Goal: Task Accomplishment & Management: Manage account settings

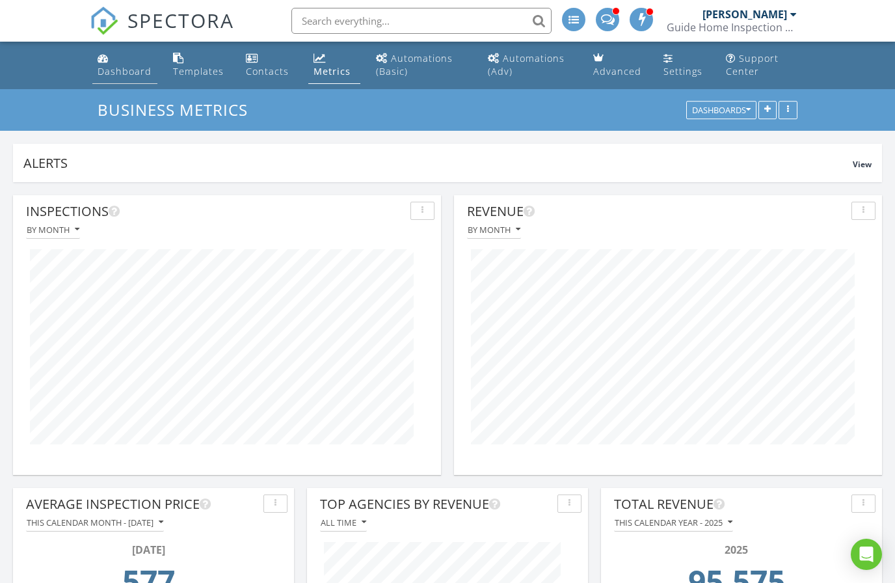
click at [138, 71] on div "Dashboard" at bounding box center [125, 71] width 54 height 12
click at [126, 73] on div "Dashboard" at bounding box center [125, 71] width 54 height 12
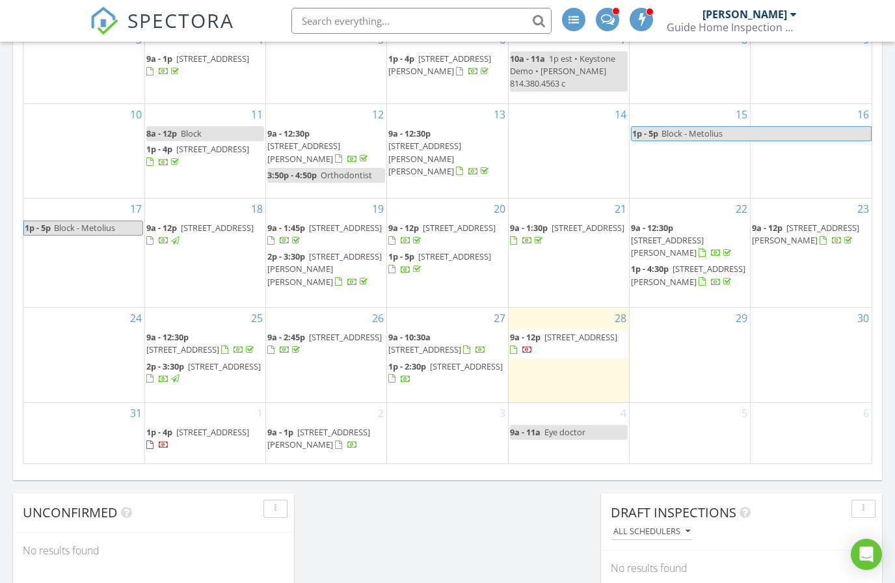
scroll to position [799, 0]
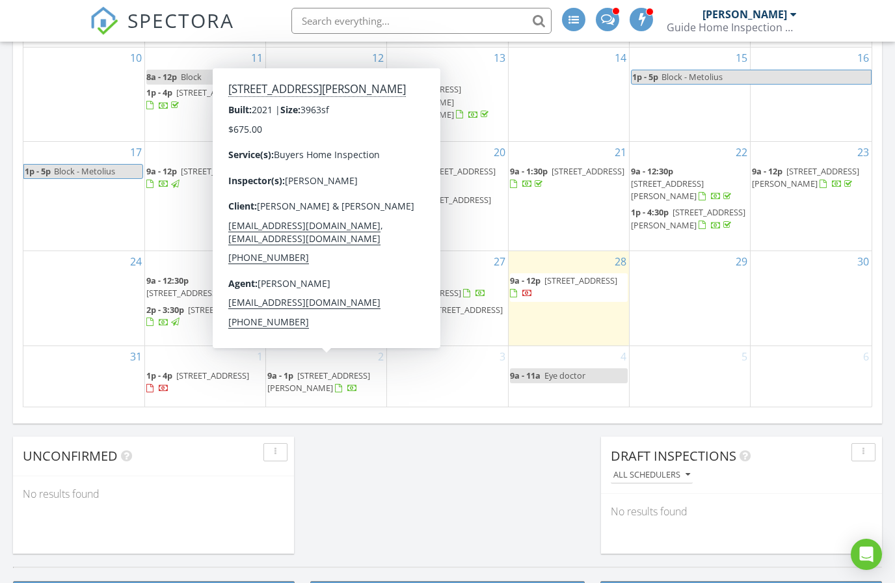
click at [336, 374] on span "16726 SW Pinnacle Ct, Powell Butte 97753" at bounding box center [318, 381] width 103 height 24
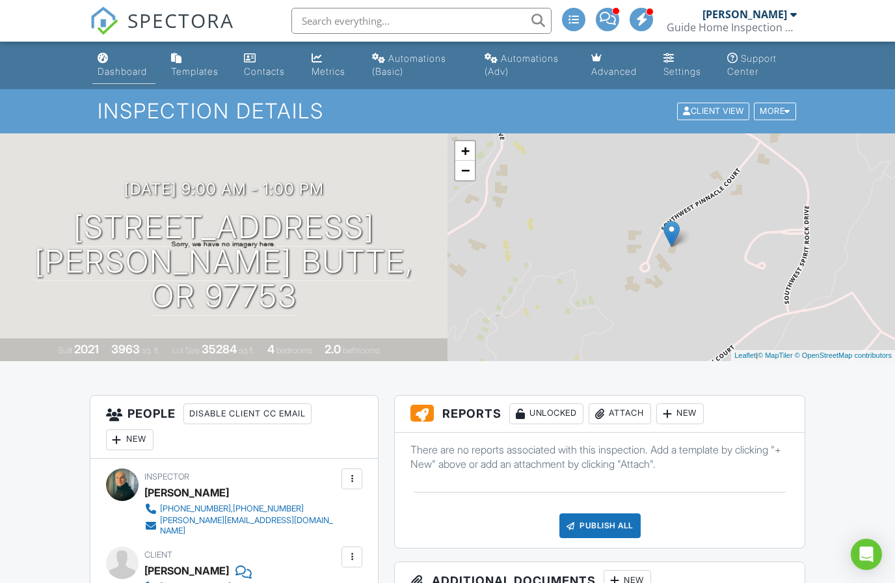
click at [128, 67] on div "Dashboard" at bounding box center [122, 71] width 49 height 11
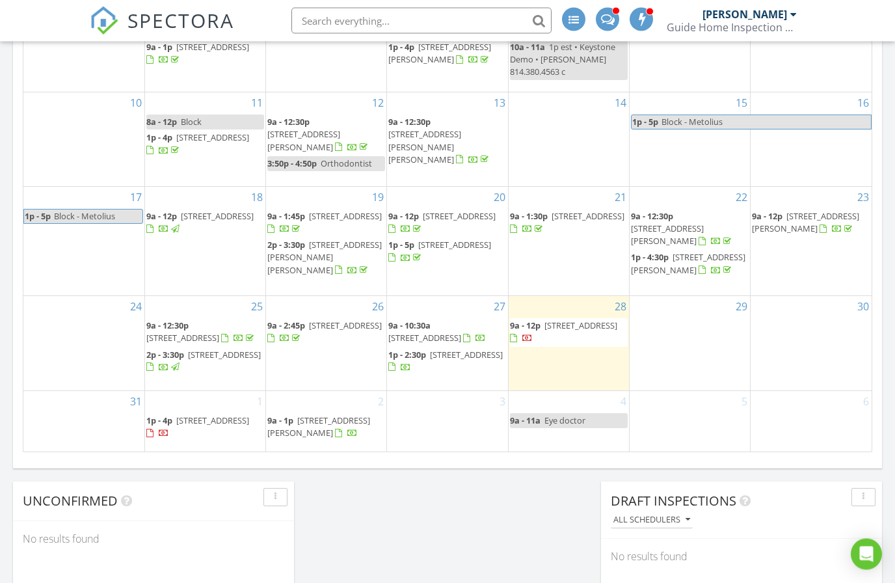
scroll to position [753, 0]
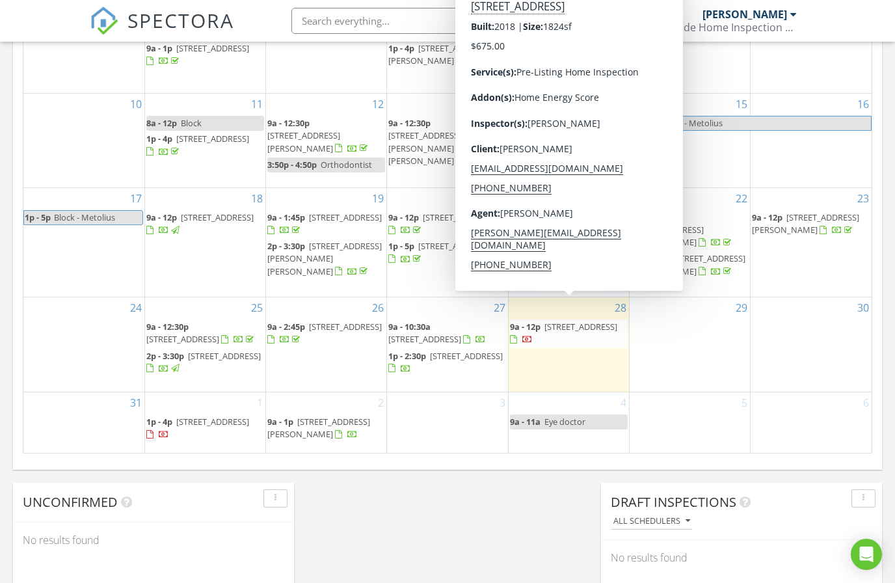
click at [557, 321] on span "[STREET_ADDRESS]" at bounding box center [580, 327] width 73 height 12
